Goal: Information Seeking & Learning: Find contact information

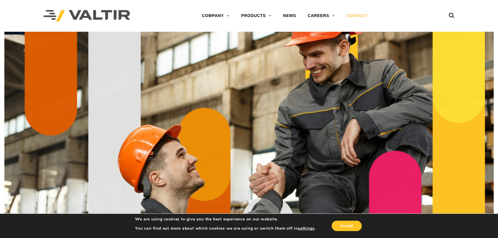
click at [353, 15] on link "CONTACT" at bounding box center [356, 16] width 33 height 12
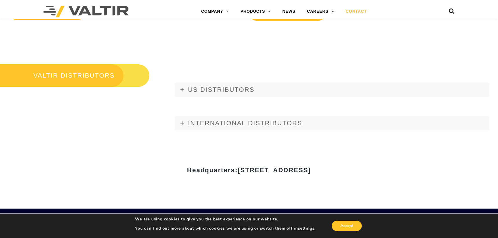
scroll to position [661, 0]
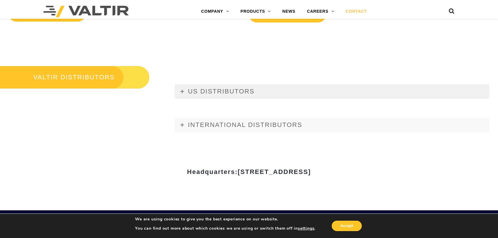
click at [194, 94] on span "US DISTRIBUTORS" at bounding box center [221, 91] width 66 height 7
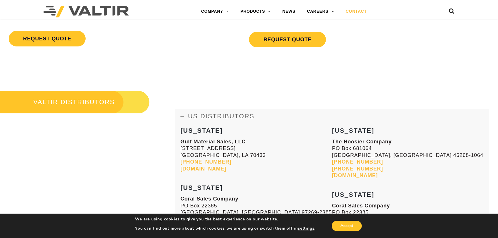
scroll to position [631, 0]
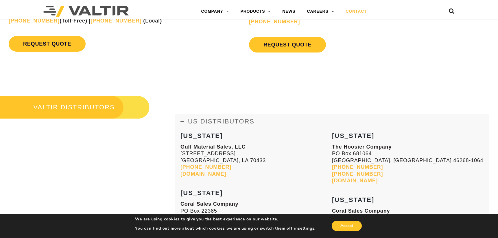
click at [221, 166] on p "Gulf Material Sales, LLC [STREET_ADDRESS][PERSON_NAME] [PHONE_NUMBER] [DOMAIN_N…" at bounding box center [255, 161] width 151 height 34
drag, startPoint x: 220, startPoint y: 167, endPoint x: 181, endPoint y: 168, distance: 39.3
click at [181, 168] on p "Gulf Material Sales, LLC 70393 Bravo Street Covington, LA 70433 985-809-8116 gu…" at bounding box center [255, 161] width 151 height 34
click at [216, 175] on link "[DOMAIN_NAME]" at bounding box center [203, 174] width 46 height 6
copy link "[PHONE_NUMBER]"
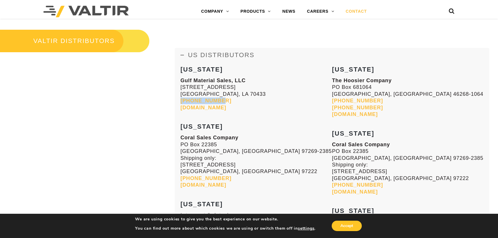
scroll to position [721, 0]
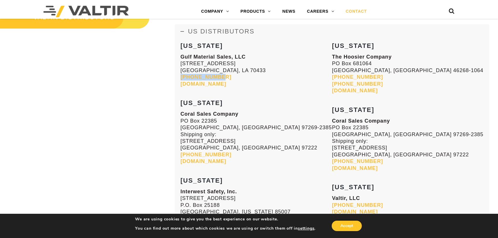
click at [213, 162] on link "[DOMAIN_NAME]" at bounding box center [203, 162] width 46 height 6
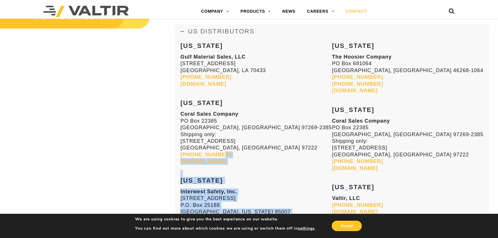
drag, startPoint x: 218, startPoint y: 153, endPoint x: 180, endPoint y: 152, distance: 37.9
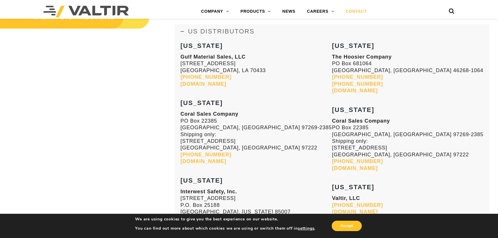
click at [218, 154] on p "Coral Sales Company PO Box 22385 Portland, OR 97269-2385 Shipping only: 9838 SE…" at bounding box center [255, 138] width 151 height 54
drag, startPoint x: 216, startPoint y: 155, endPoint x: 181, endPoint y: 154, distance: 34.7
click at [181, 154] on p "Coral Sales Company PO Box 22385 Portland, OR 97269-2385 Shipping only: 9838 SE…" at bounding box center [255, 138] width 151 height 54
copy link "[PHONE_NUMBER]"
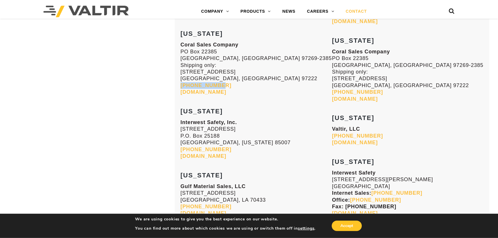
scroll to position [811, 0]
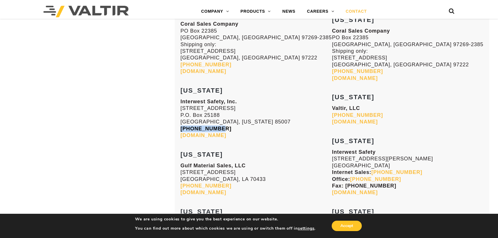
drag, startPoint x: 212, startPoint y: 130, endPoint x: 181, endPoint y: 128, distance: 30.7
click at [181, 128] on p "Interwest Safety, Inc. 5302 W. Buckeye Road, Suite 400 P.O. Box 25188 Phoenix, …" at bounding box center [255, 119] width 151 height 40
click at [212, 136] on link "[DOMAIN_NAME]" at bounding box center [203, 136] width 46 height 6
click at [226, 191] on link "[DOMAIN_NAME]" at bounding box center [203, 193] width 46 height 6
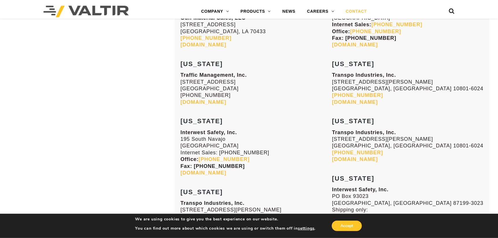
scroll to position [962, 0]
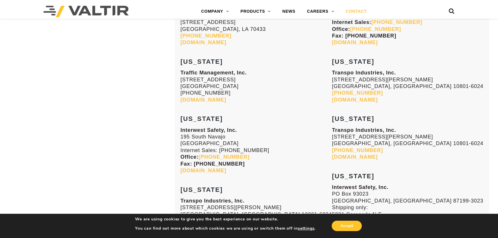
click at [226, 99] on link "[DOMAIN_NAME]" at bounding box center [203, 100] width 46 height 6
drag, startPoint x: 228, startPoint y: 164, endPoint x: 123, endPoint y: 167, distance: 105.0
click at [194, 162] on strong "Fax: [PHONE_NUMBER]" at bounding box center [212, 164] width 64 height 6
copy strong "303-733-8664"
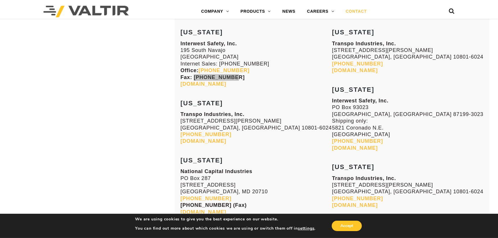
scroll to position [1052, 0]
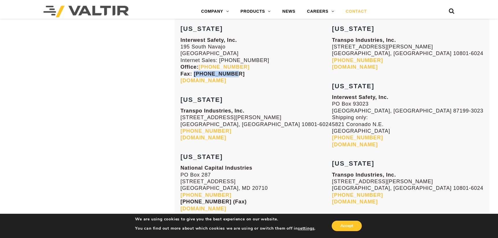
click at [197, 138] on link "[DOMAIN_NAME]" at bounding box center [203, 138] width 46 height 6
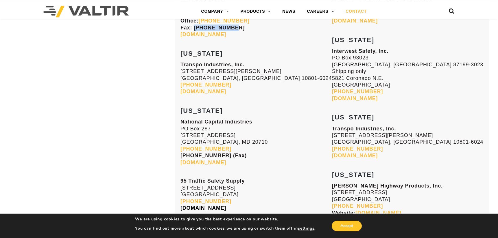
scroll to position [1142, 0]
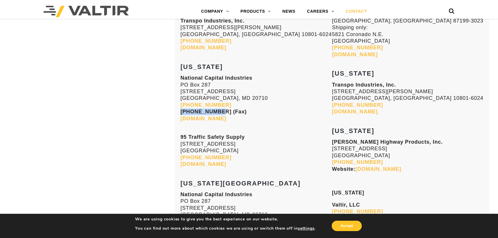
drag, startPoint x: 215, startPoint y: 111, endPoint x: 181, endPoint y: 110, distance: 33.5
click at [181, 110] on strong "[PHONE_NUMBER] (Fax)" at bounding box center [213, 112] width 66 height 6
copy strong "301-779-7644"
click at [213, 166] on link "[DOMAIN_NAME]" at bounding box center [203, 165] width 46 height 6
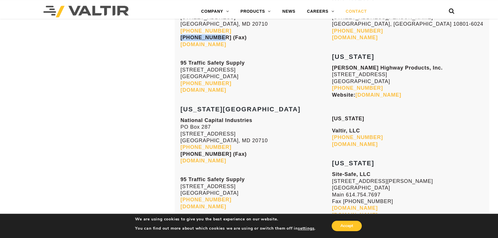
scroll to position [1232, 0]
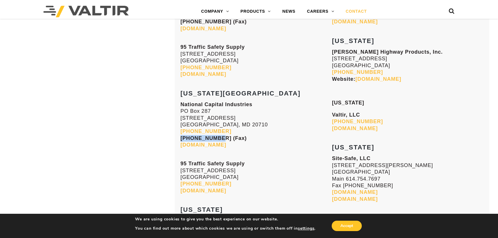
drag, startPoint x: 215, startPoint y: 139, endPoint x: 181, endPoint y: 138, distance: 33.8
click at [181, 138] on strong "[PHONE_NUMBER] (Fax)" at bounding box center [213, 139] width 66 height 6
copy strong "301-779-7644"
click at [207, 145] on link "[DOMAIN_NAME]" at bounding box center [203, 145] width 46 height 6
click at [221, 71] on link "[DOMAIN_NAME]" at bounding box center [203, 74] width 46 height 6
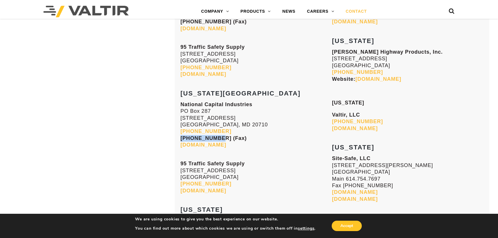
click at [218, 190] on link "[DOMAIN_NAME]" at bounding box center [203, 191] width 46 height 6
